Goal: Task Accomplishment & Management: Manage account settings

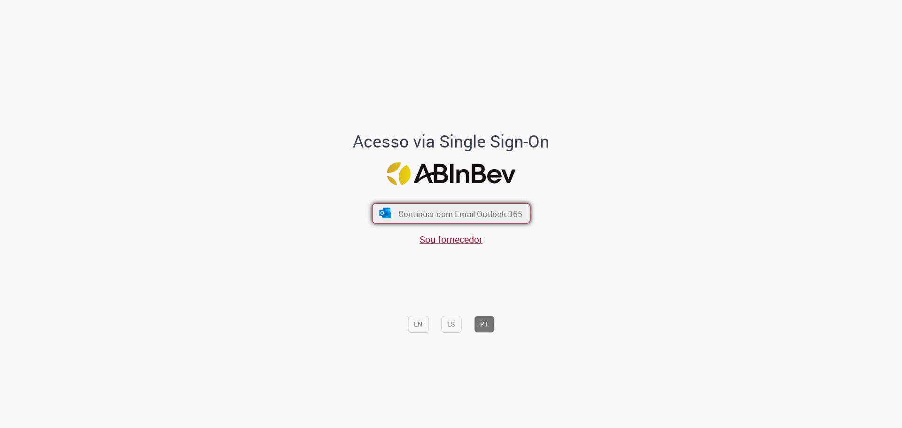
click at [471, 208] on font "Continuar com Email Outlook 365" at bounding box center [460, 213] width 124 height 11
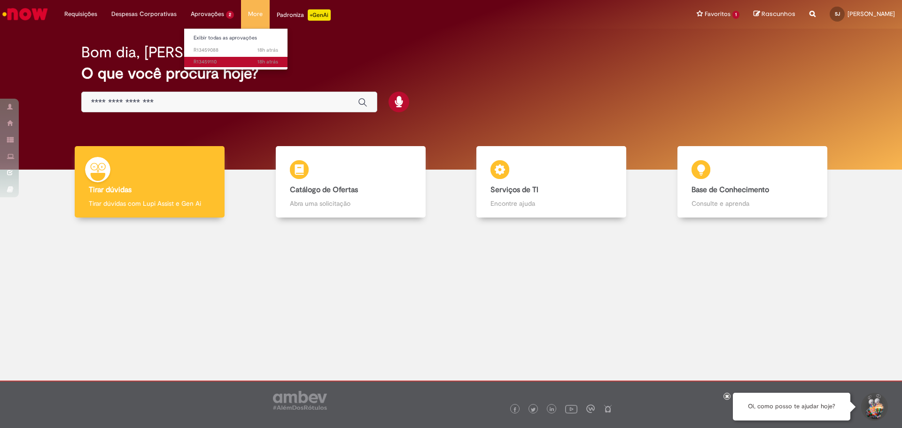
click at [214, 62] on span "18h atrás 18 horas atrás R13459110" at bounding box center [236, 62] width 85 height 8
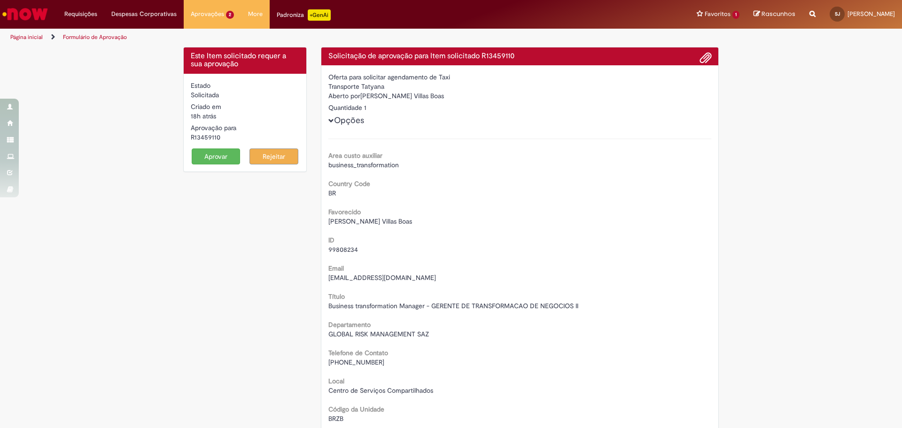
click at [217, 156] on button "Aprovar" at bounding box center [216, 156] width 49 height 16
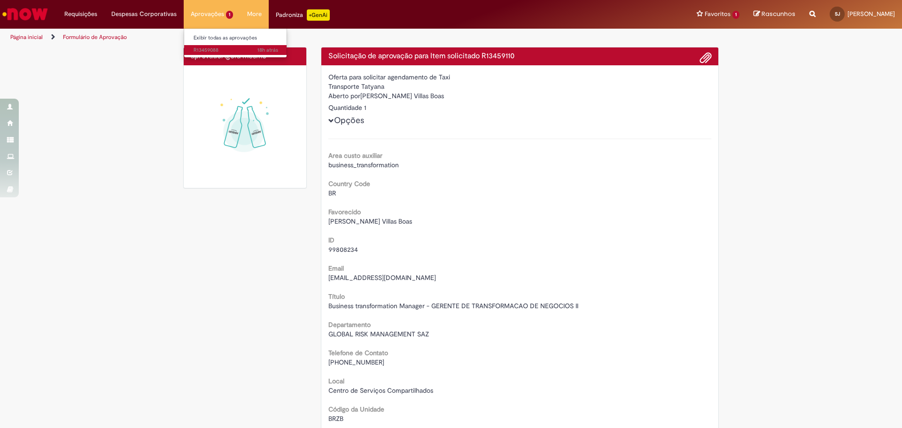
click at [203, 52] on span "18h atrás 18 horas atrás R13459088" at bounding box center [236, 50] width 85 height 8
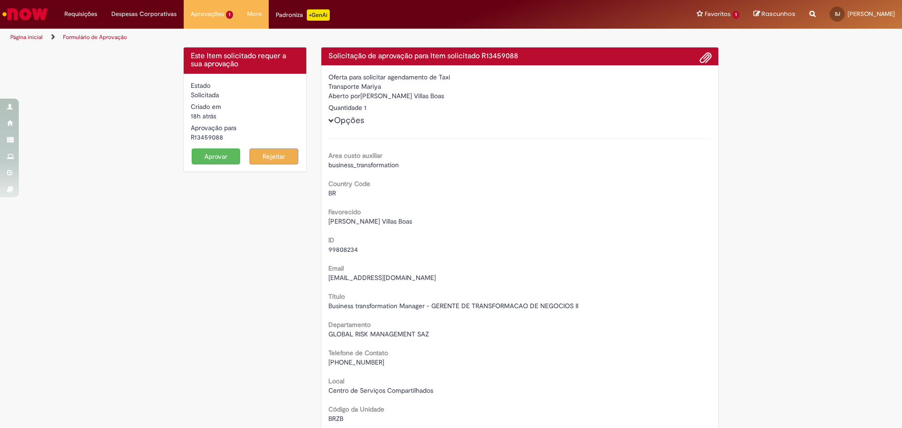
click at [207, 158] on button "Aprovar" at bounding box center [216, 156] width 49 height 16
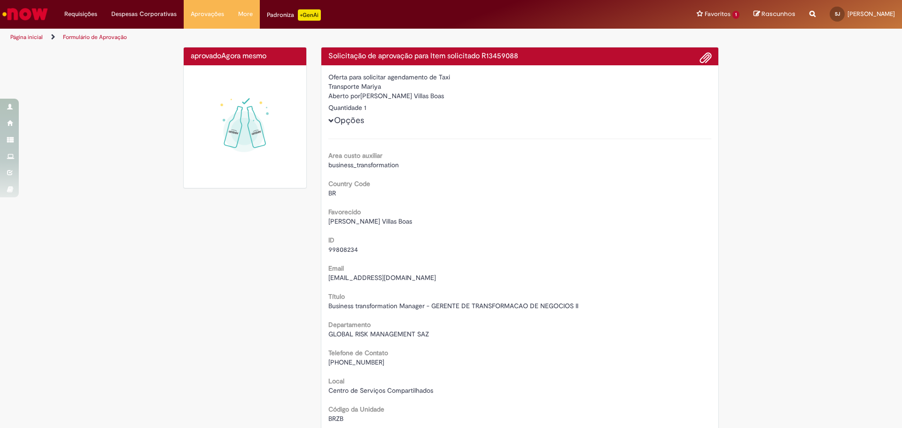
click at [24, 16] on img "Ir para a Homepage" at bounding box center [25, 14] width 48 height 19
